Goal: Complete application form

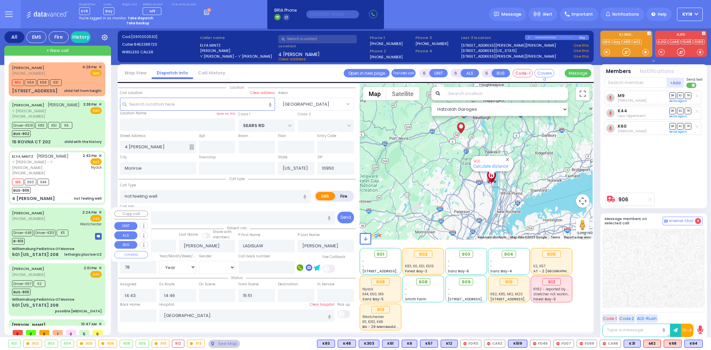
select select "[GEOGRAPHIC_DATA]"
select select "Year"
select select "[DEMOGRAPHIC_DATA]"
click at [84, 88] on div "child fell from height" at bounding box center [83, 90] width 38 height 5
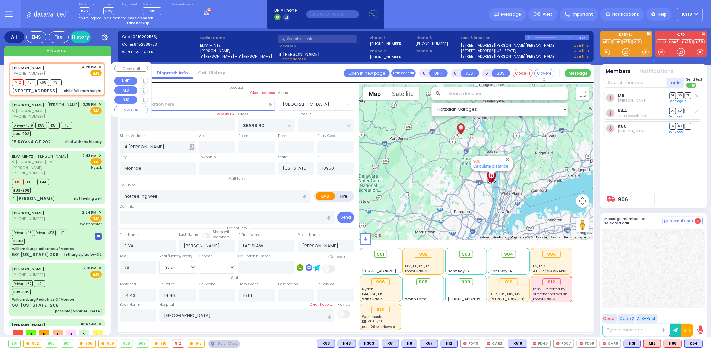
type input "2"
type input "1"
select select
type input "child fell from height"
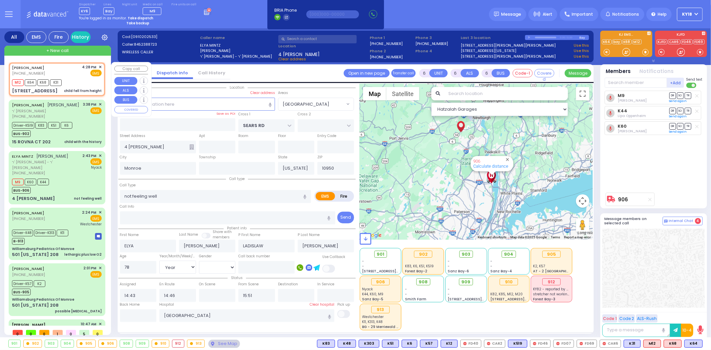
radio input "true"
type input "[PERSON_NAME]"
select select
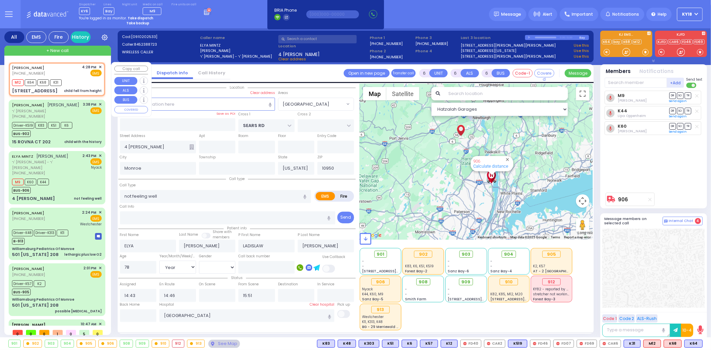
type input "16:28"
type input "16:29"
type input "FOREST RD"
type input "1 STRELISK CT"
type input "101"
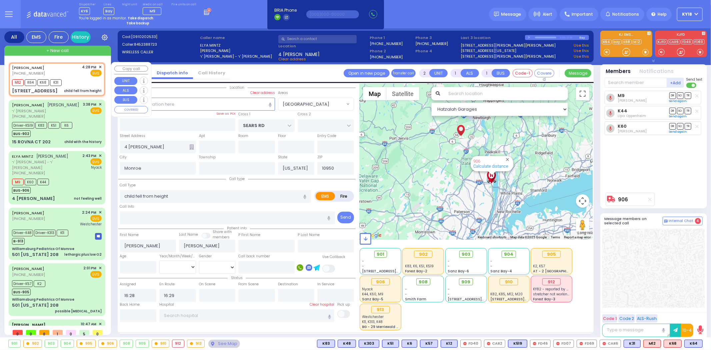
type input "[PERSON_NAME]"
select select "MONROE"
select select "Hatzalah Garages"
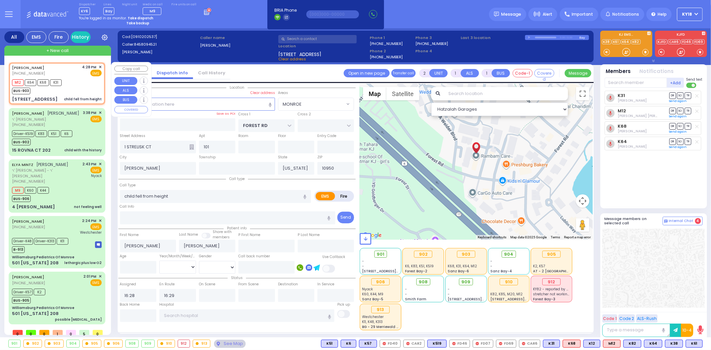
select select
radio input "true"
select select
select select "Hatzalah Garages"
select select "MONROE"
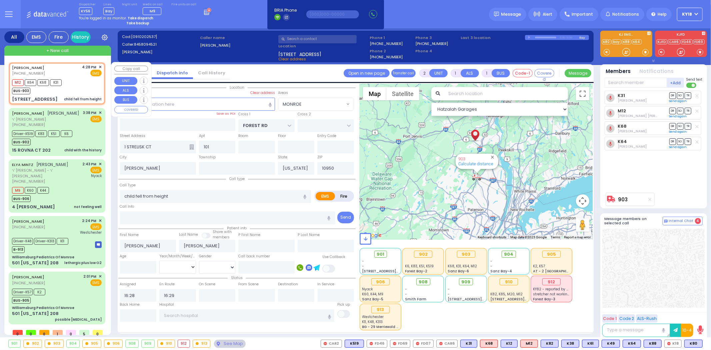
type input "6"
select select
radio input "true"
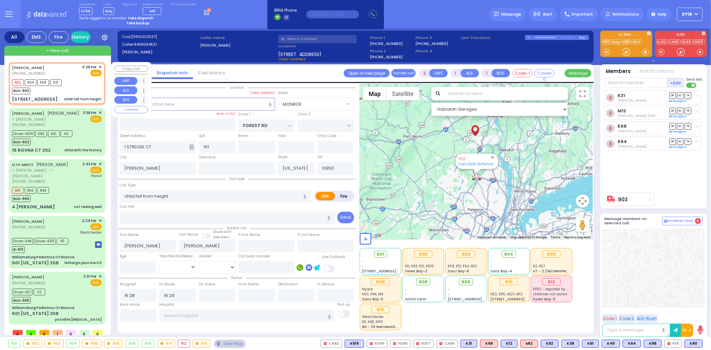
type input "Unknown"
select select "Year"
select select "Hatzalah Garages"
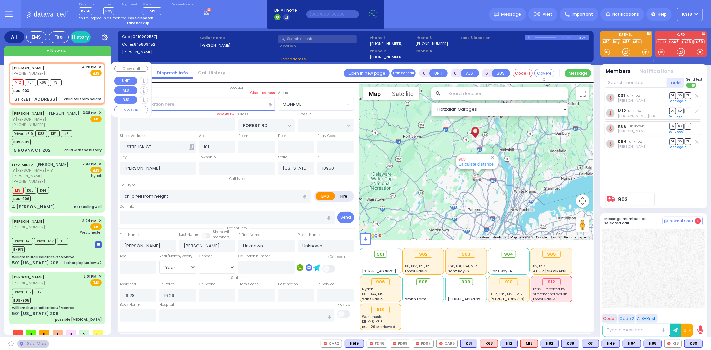
select select "MONROE"
